Goal: Information Seeking & Learning: Learn about a topic

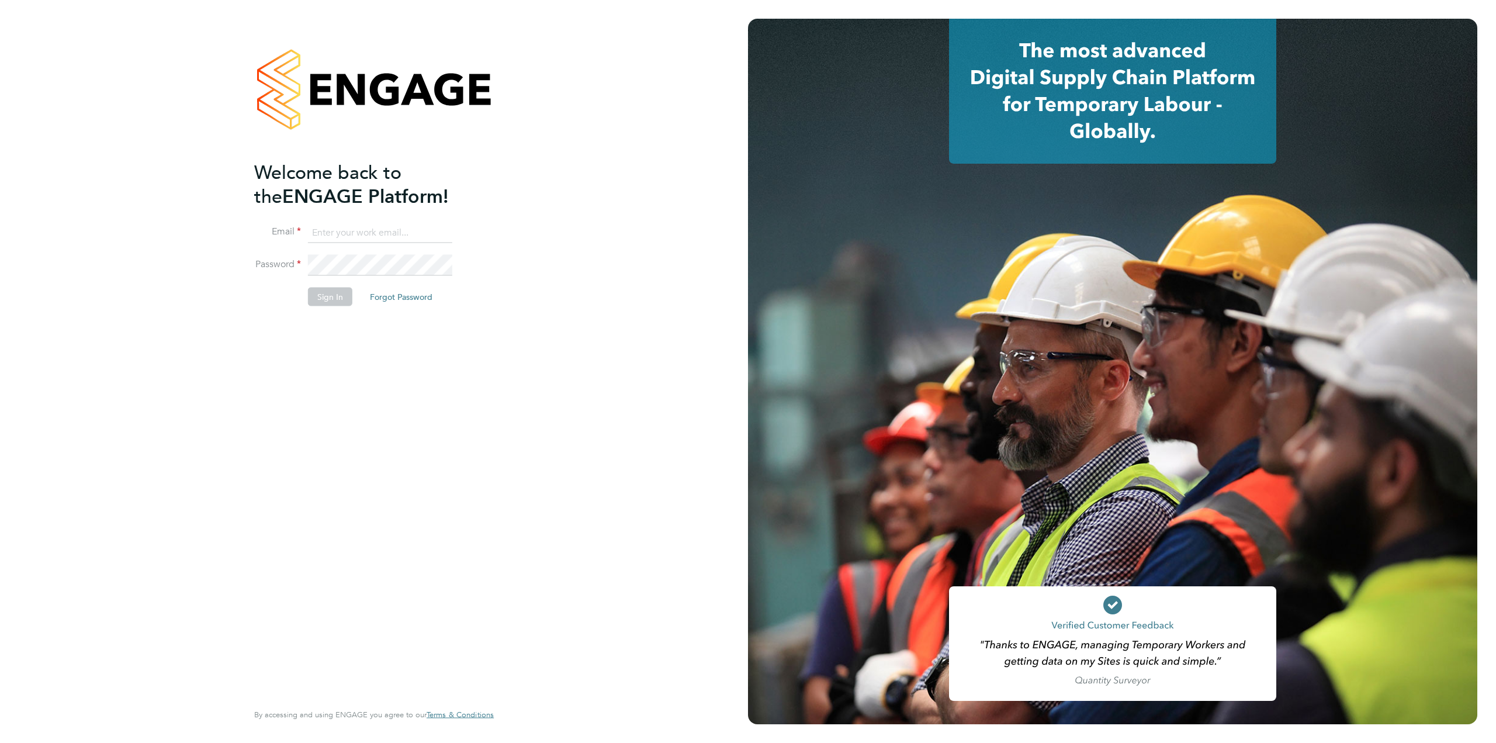
type input "[PERSON_NAME][EMAIL_ADDRESS][PERSON_NAME][DOMAIN_NAME]"
click at [331, 307] on li "Sign In Forgot Password" at bounding box center [368, 302] width 228 height 30
click at [331, 295] on button "Sign In" at bounding box center [330, 296] width 44 height 19
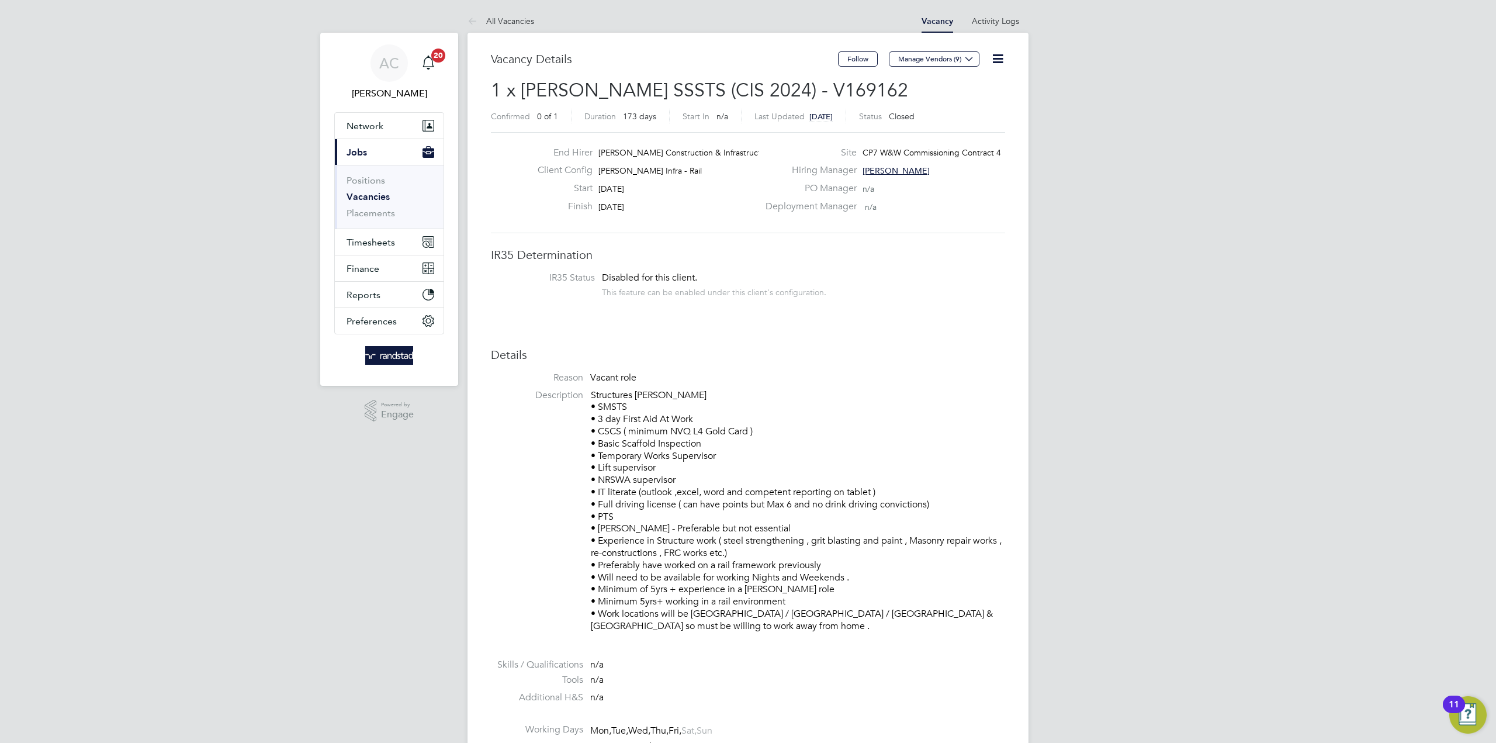
click at [371, 195] on link "Vacancies" at bounding box center [368, 196] width 43 height 11
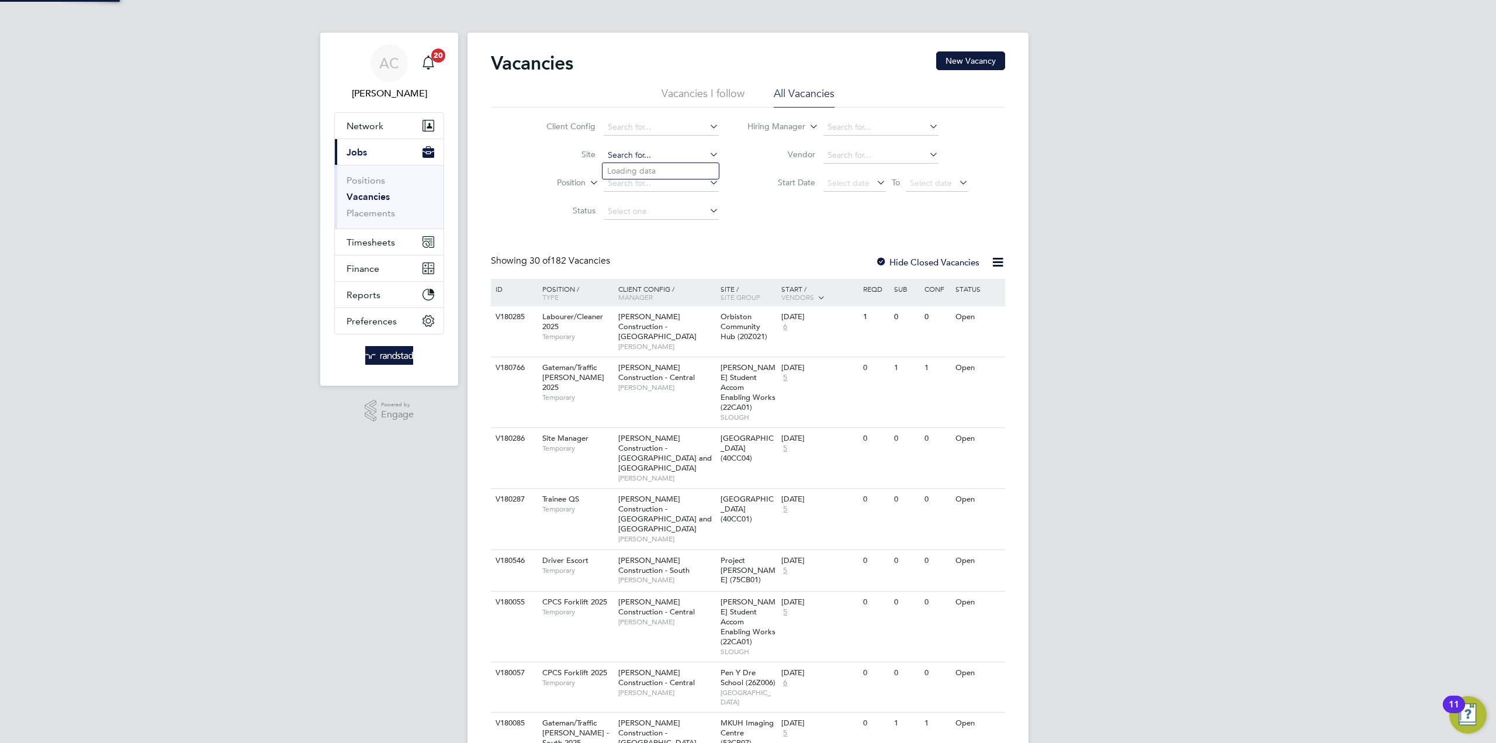
click at [664, 158] on input at bounding box center [661, 155] width 115 height 16
type input "Close Brothers - Crown Place"
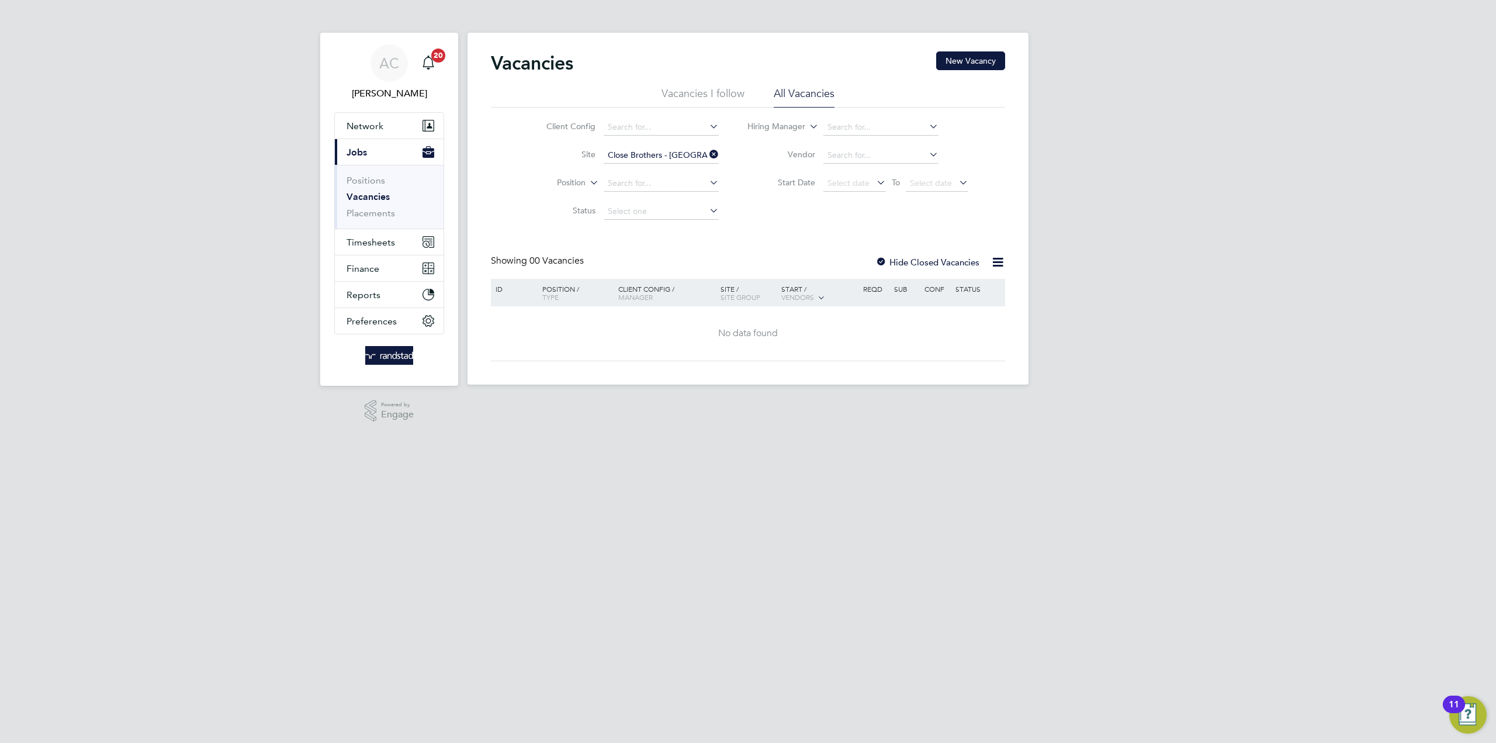
click at [688, 82] on div "Vacancies New Vacancy" at bounding box center [748, 68] width 514 height 35
click at [707, 160] on icon at bounding box center [707, 154] width 0 height 16
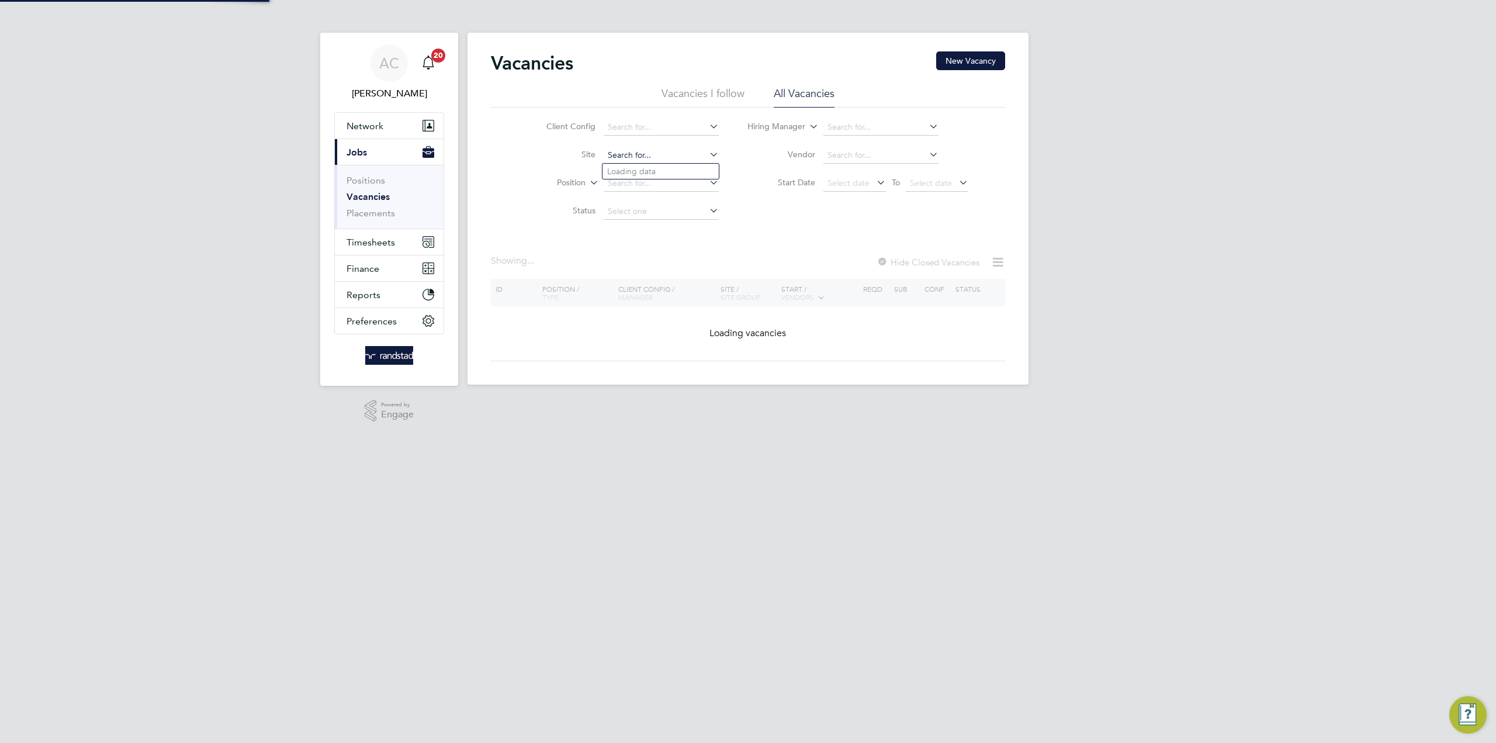
click at [663, 153] on input at bounding box center [661, 155] width 115 height 16
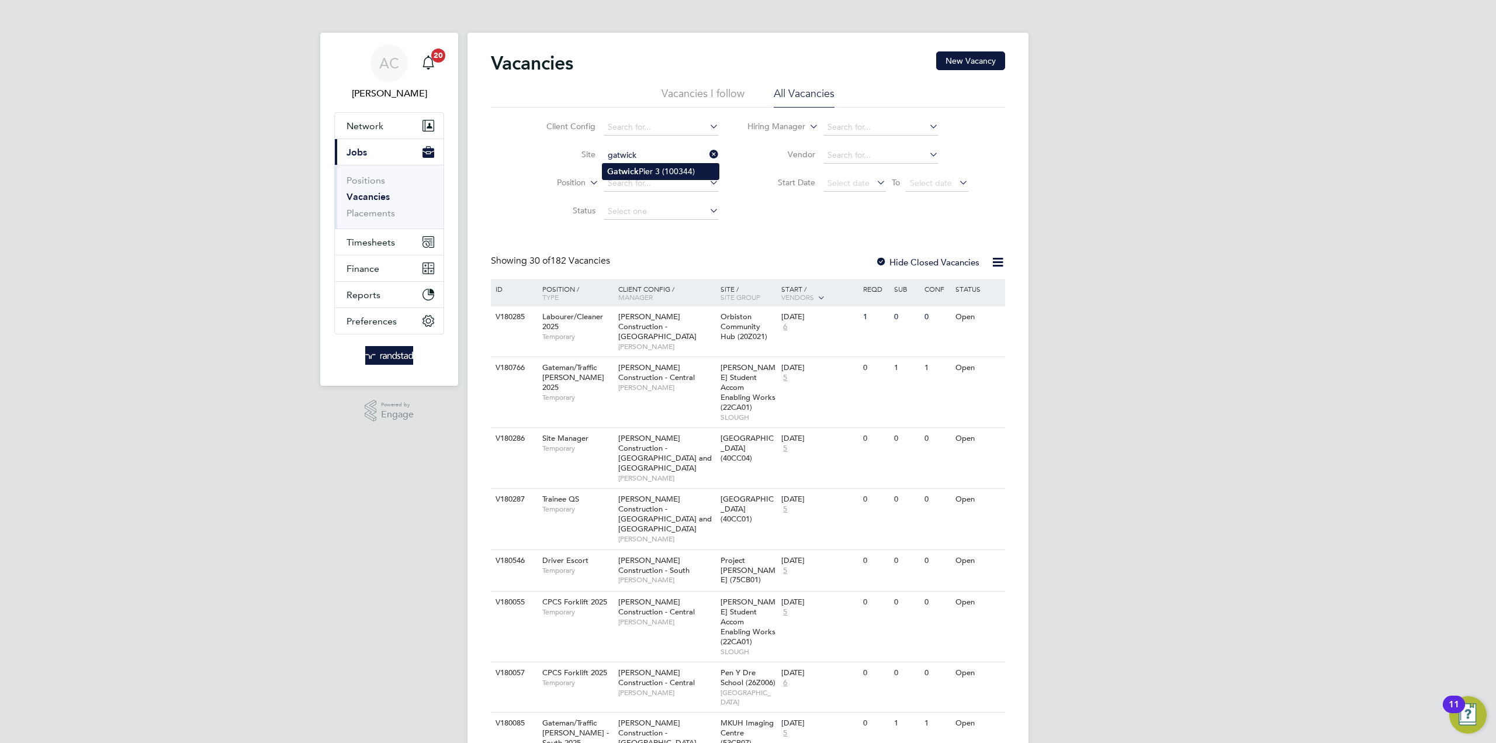
click at [682, 174] on li "Gatwick Pier 3 (100344)" at bounding box center [660, 172] width 116 height 16
type input "Gatwick Pier 3 (100344)"
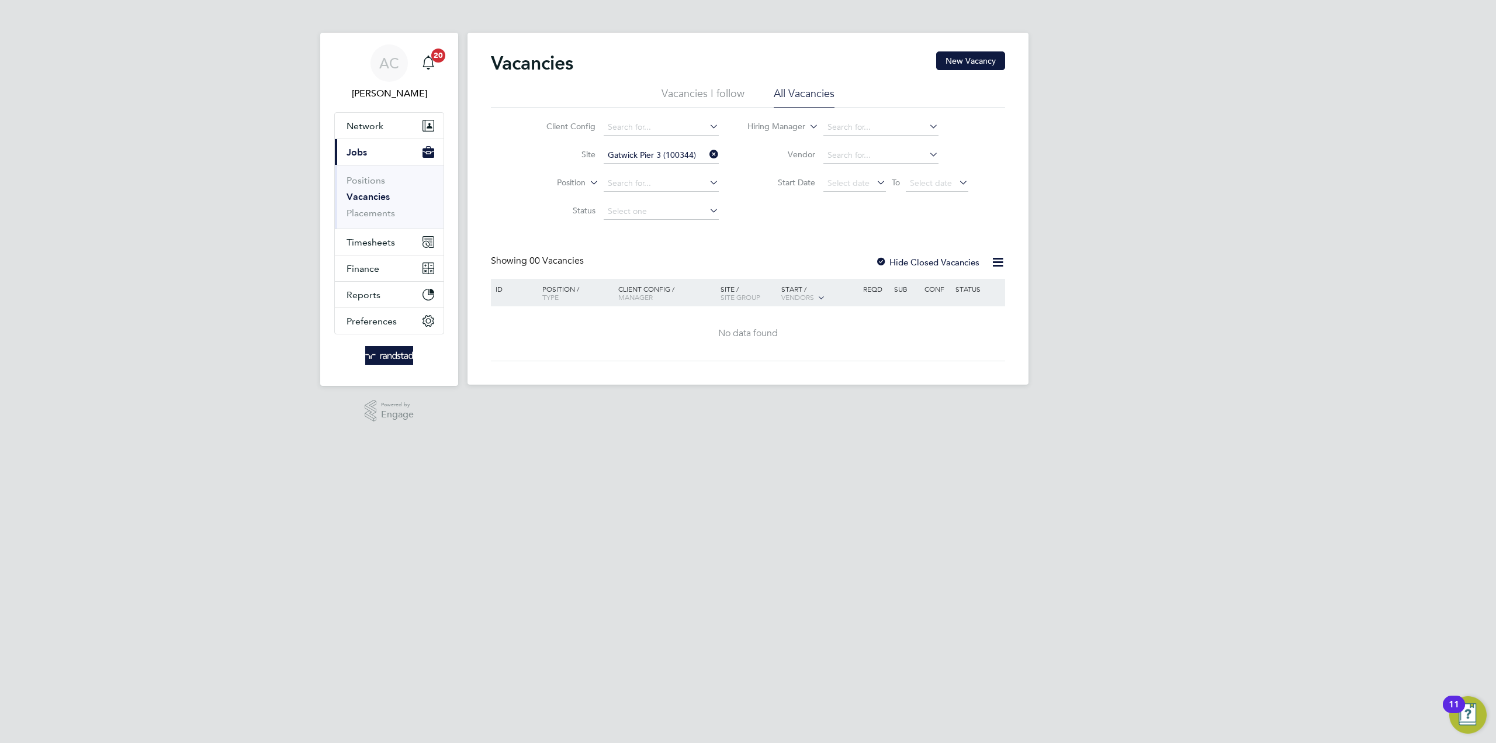
click at [707, 154] on icon at bounding box center [707, 154] width 0 height 16
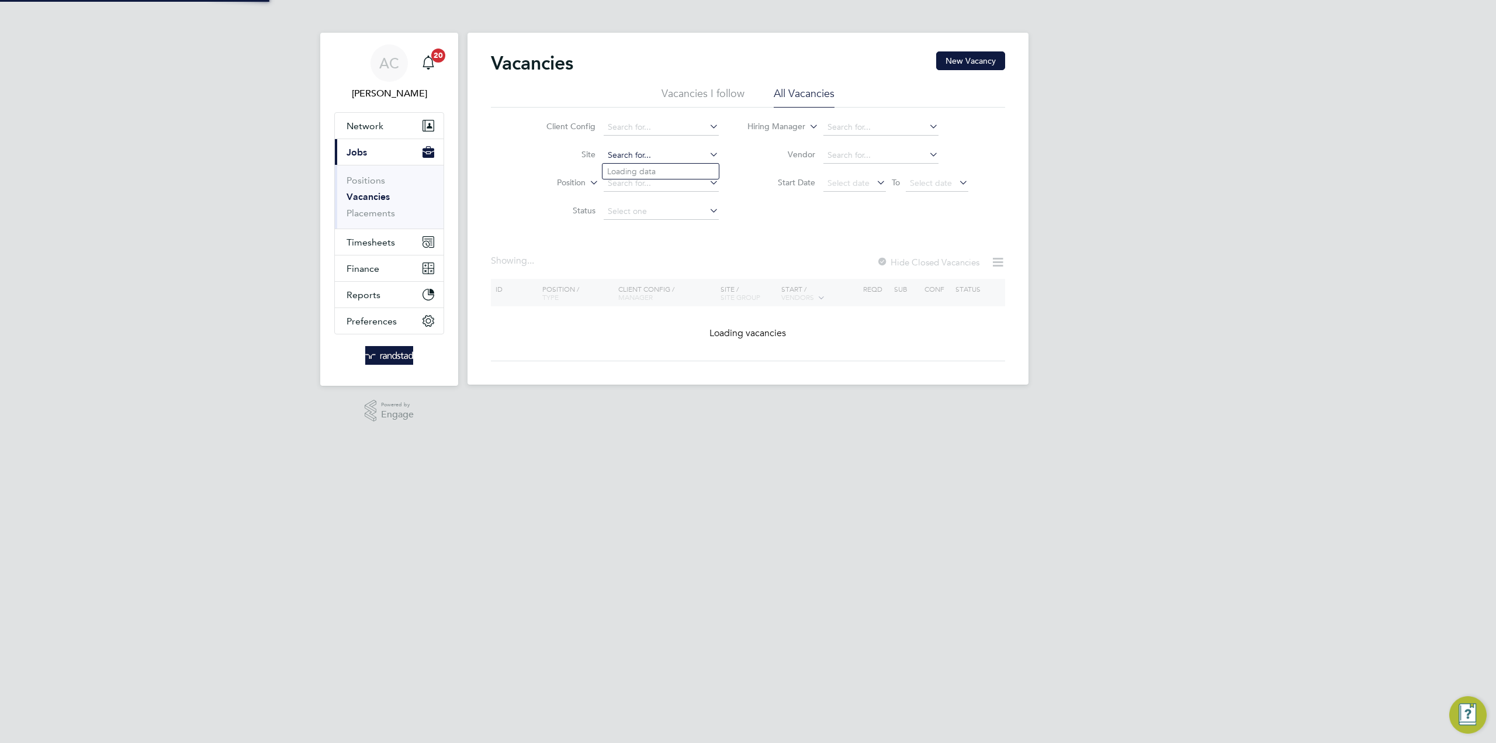
click at [641, 157] on input at bounding box center [661, 155] width 115 height 16
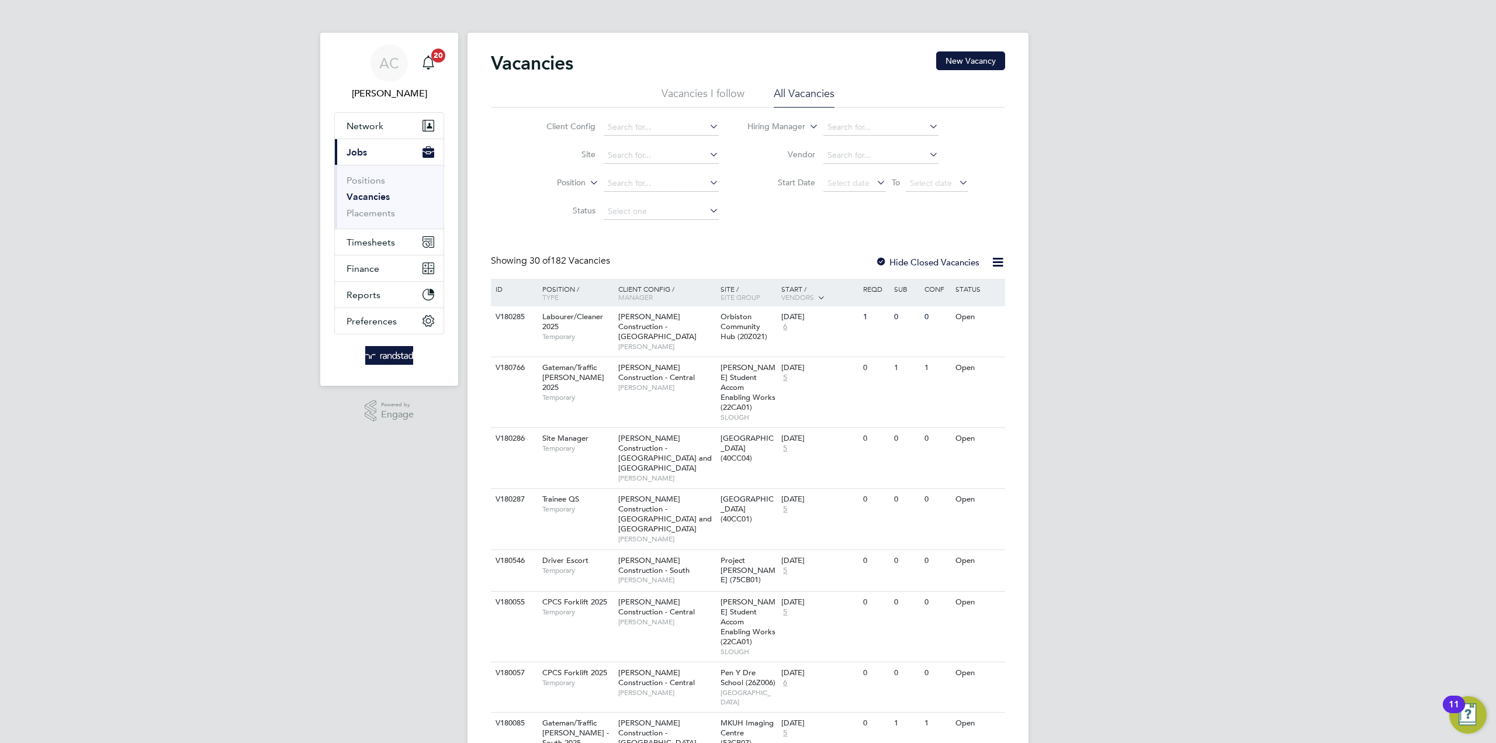
click at [656, 182] on input at bounding box center [661, 183] width 115 height 16
click at [843, 125] on input at bounding box center [880, 127] width 115 height 16
type input "ru"
type input "rory sharvin"
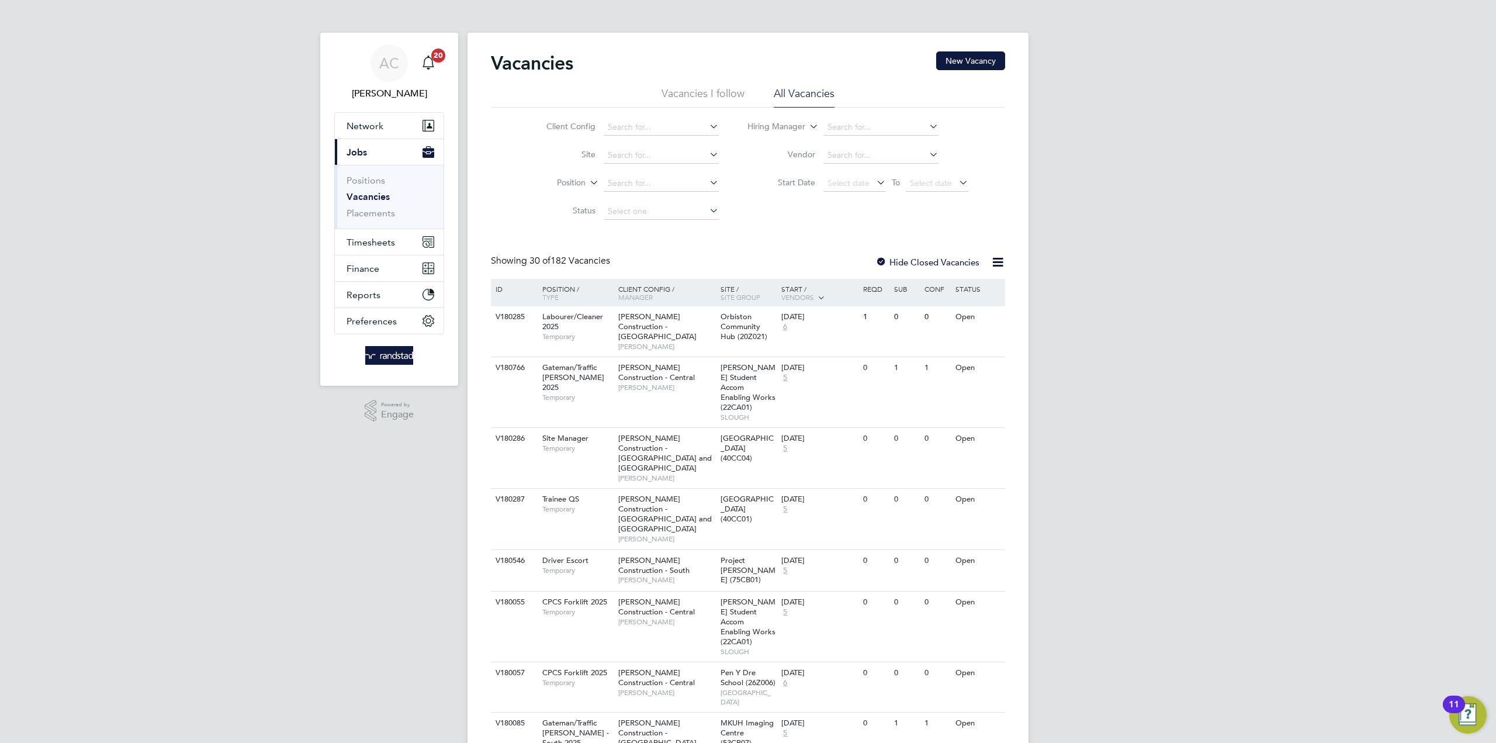
click at [882, 136] on li "Hiring Manager" at bounding box center [858, 127] width 250 height 28
click at [882, 130] on input at bounding box center [880, 127] width 115 height 16
type input "rory"
click at [924, 221] on div "Client Config Site Position Status Hiring Manager rory Vendor Start Date Select…" at bounding box center [748, 167] width 514 height 118
click at [629, 181] on input at bounding box center [661, 183] width 115 height 16
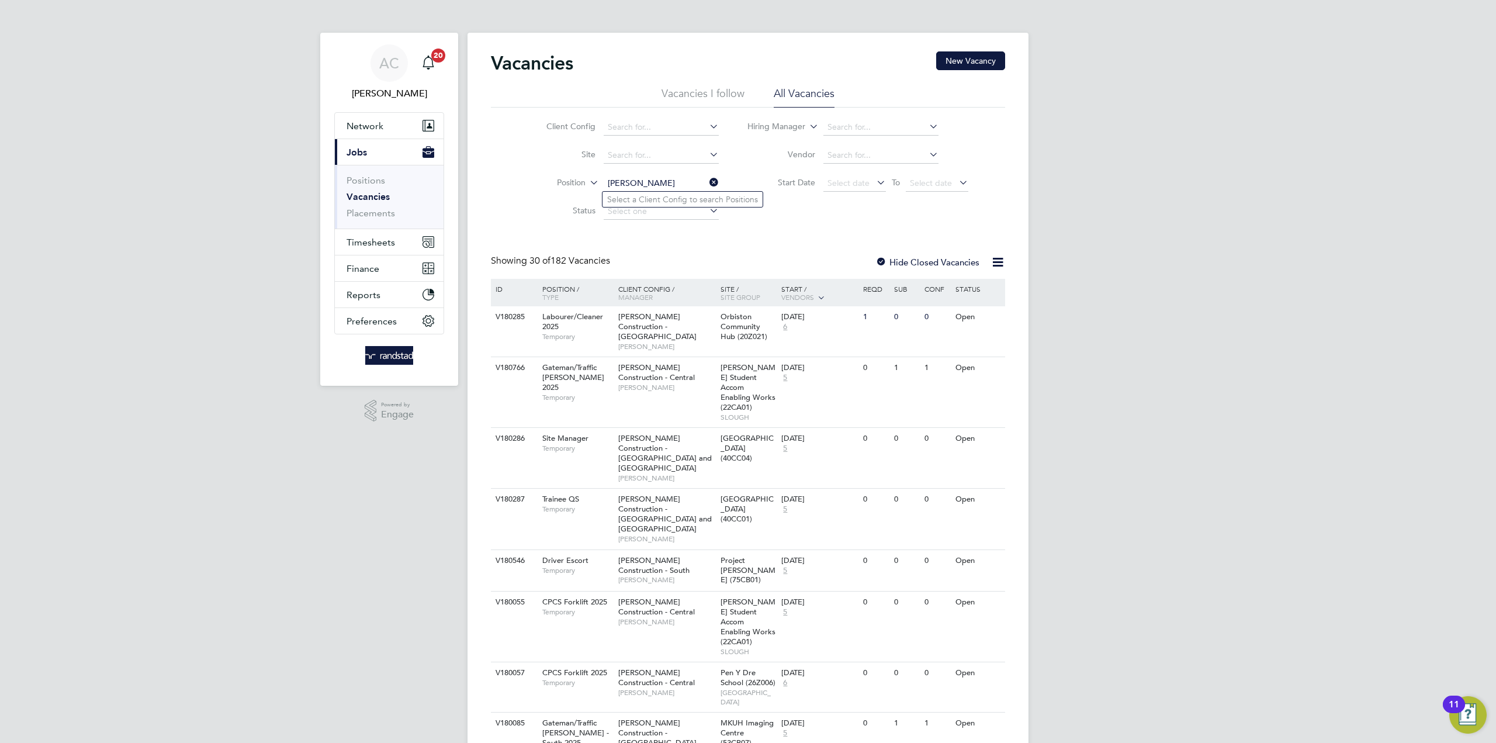
type input "rory"
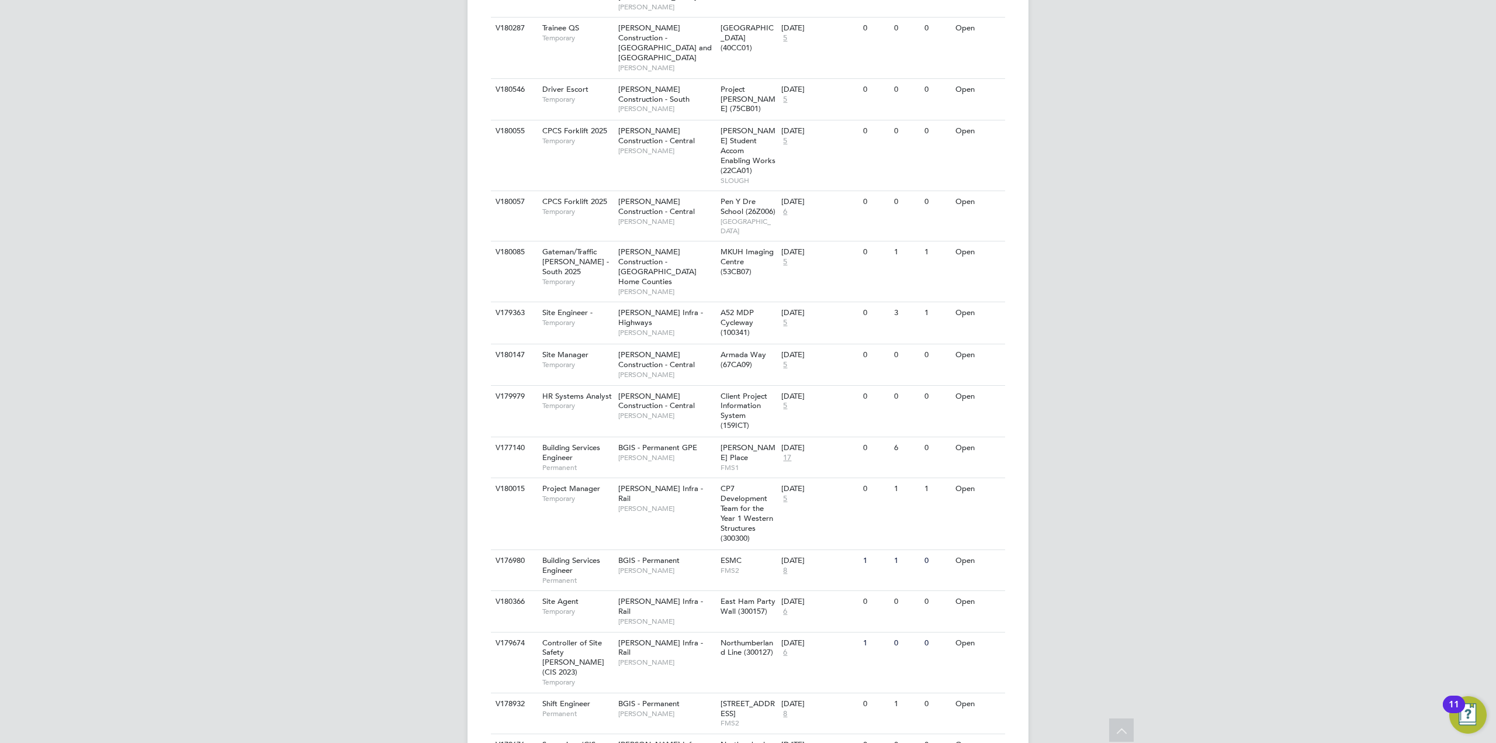
scroll to position [467, 0]
click at [721, 487] on span "CP7 Development Team for the Year 1 Western Structures (300300)" at bounding box center [746, 516] width 53 height 59
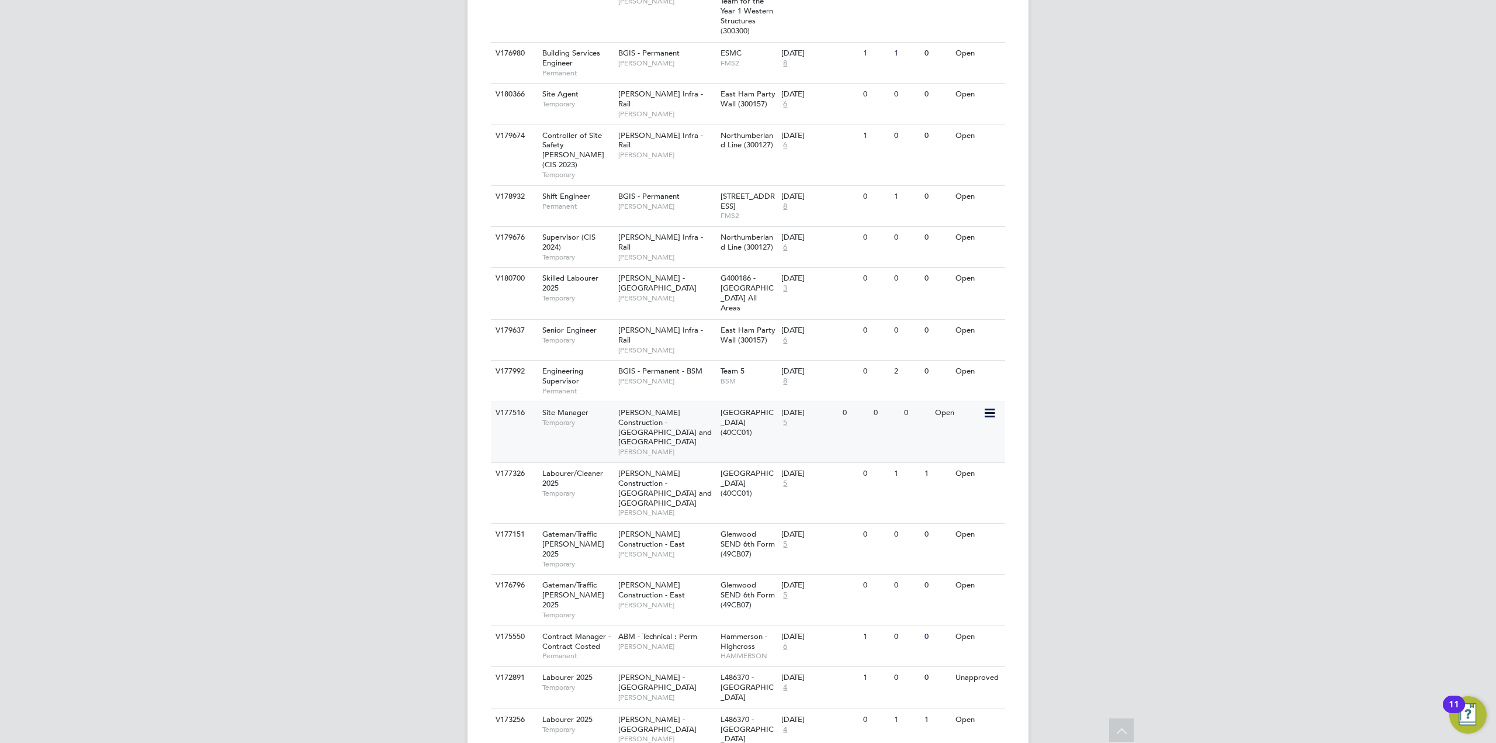
scroll to position [1024, 0]
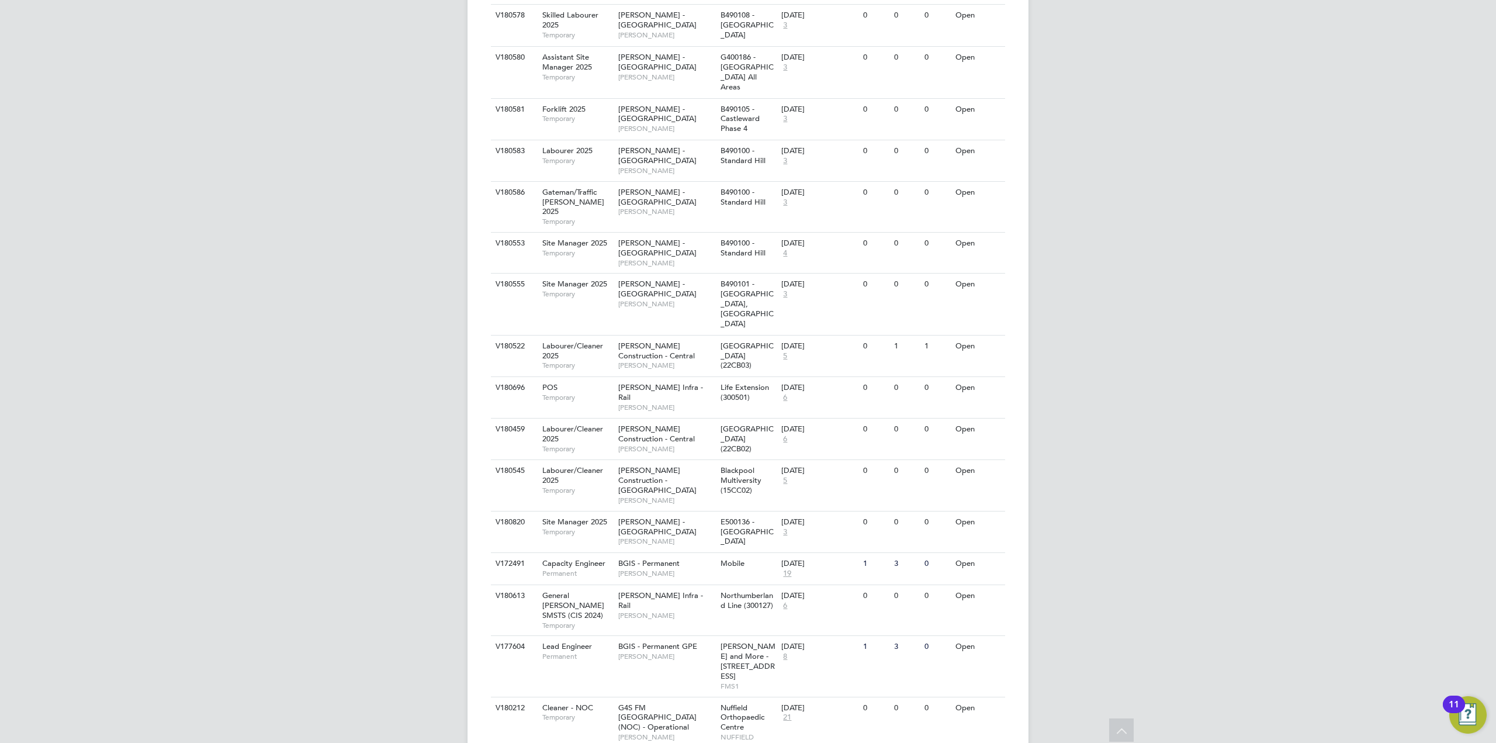
scroll to position [2337, 0]
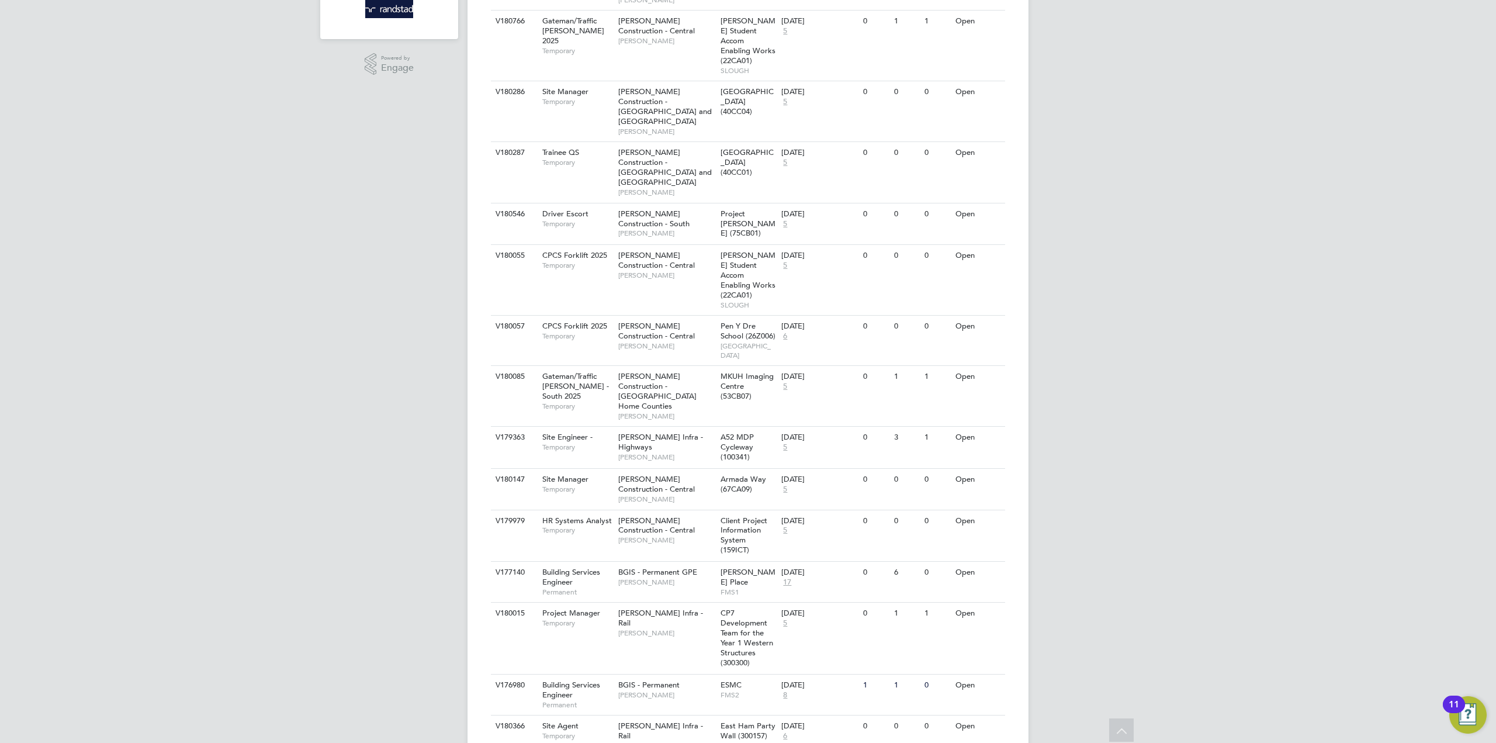
scroll to position [0, 0]
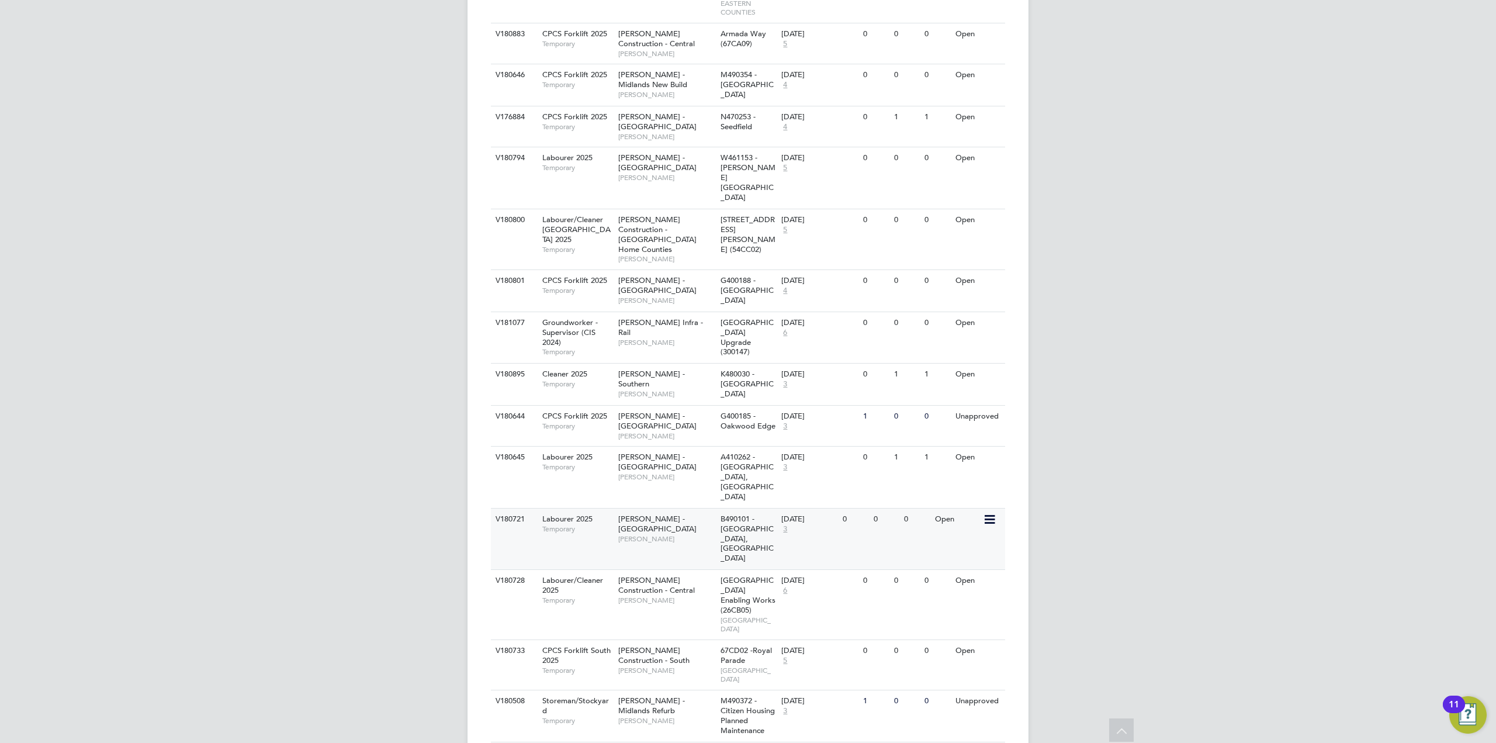
scroll to position [3616, 0]
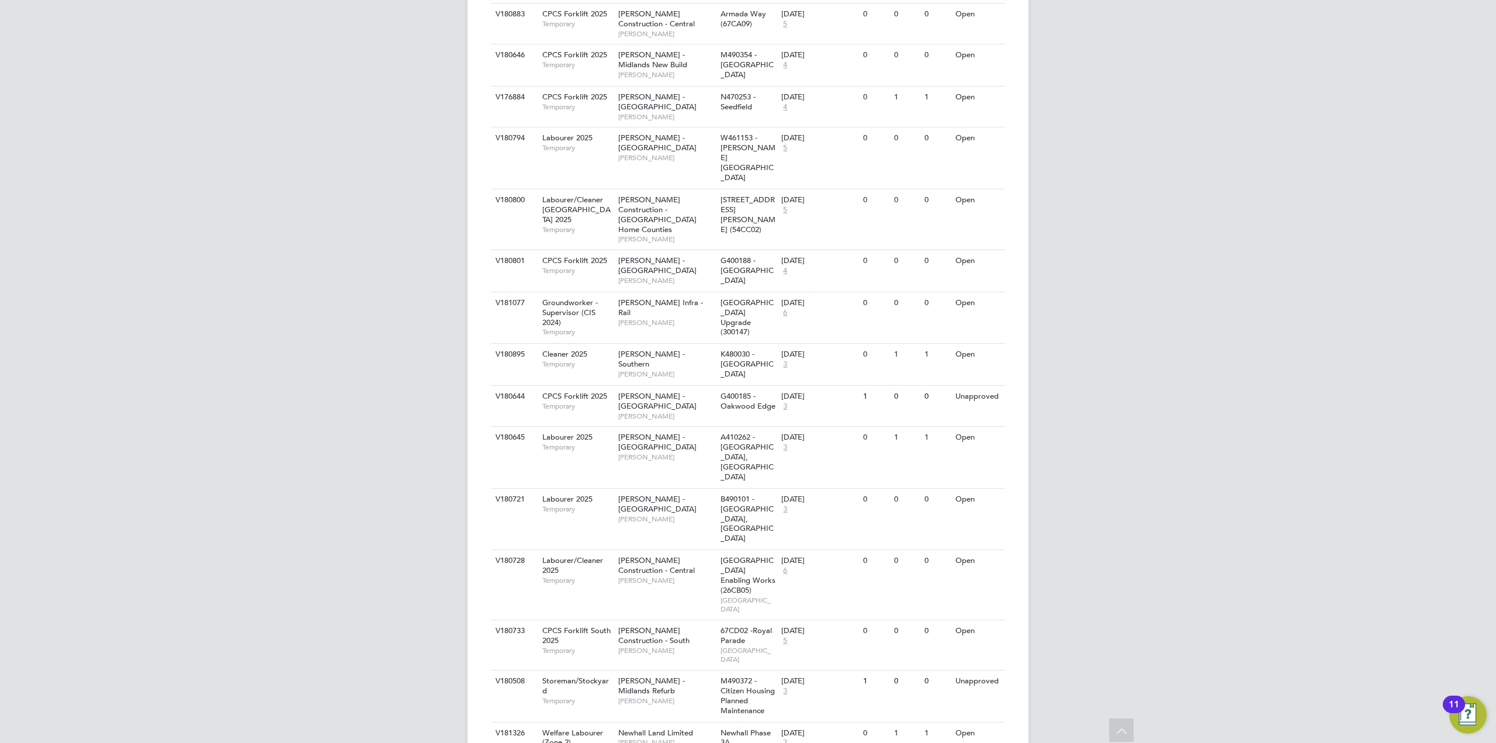
drag, startPoint x: 854, startPoint y: 711, endPoint x: 836, endPoint y: 682, distance: 34.2
